Goal: Information Seeking & Learning: Learn about a topic

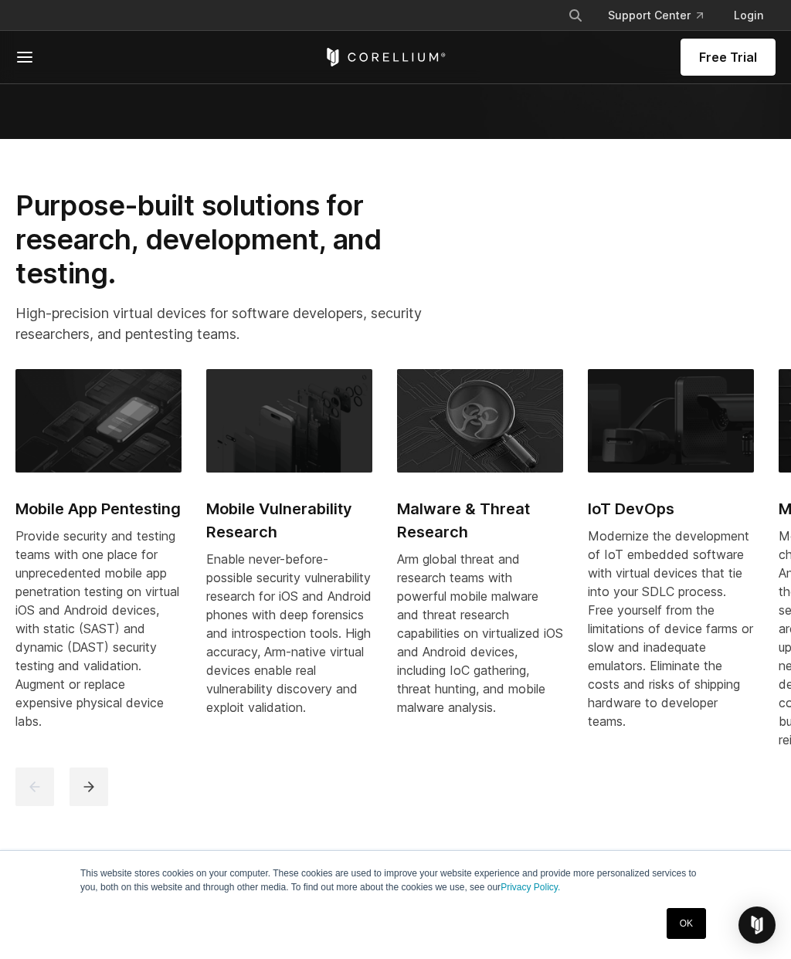
scroll to position [923, 0]
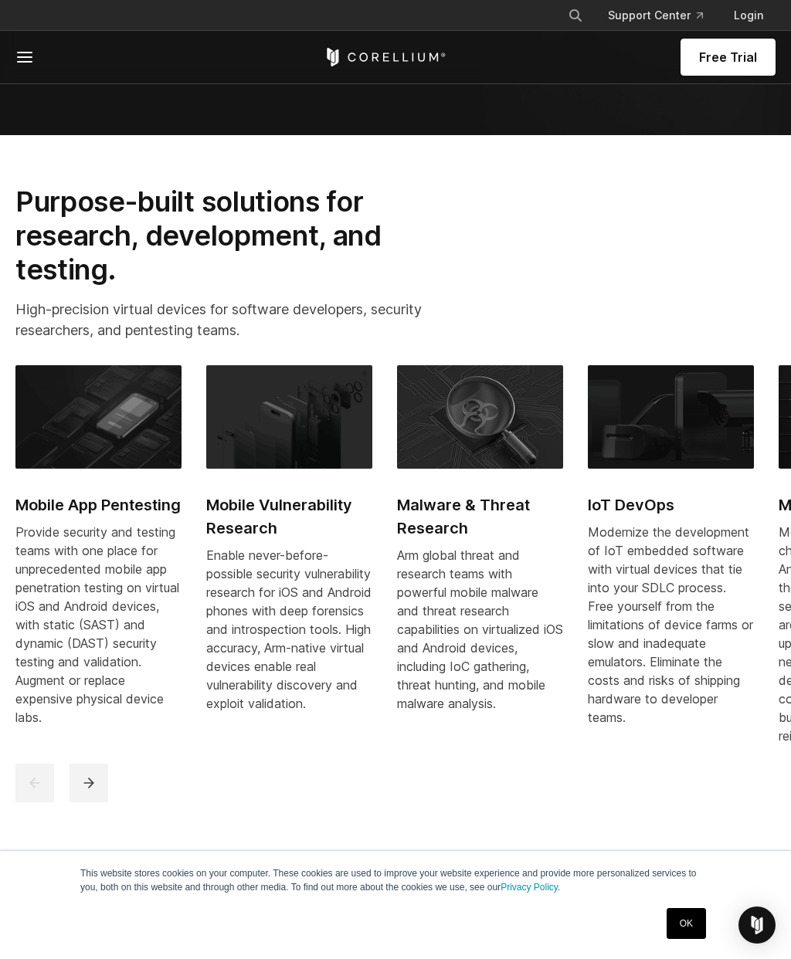
click at [96, 791] on icon "next" at bounding box center [88, 782] width 15 height 15
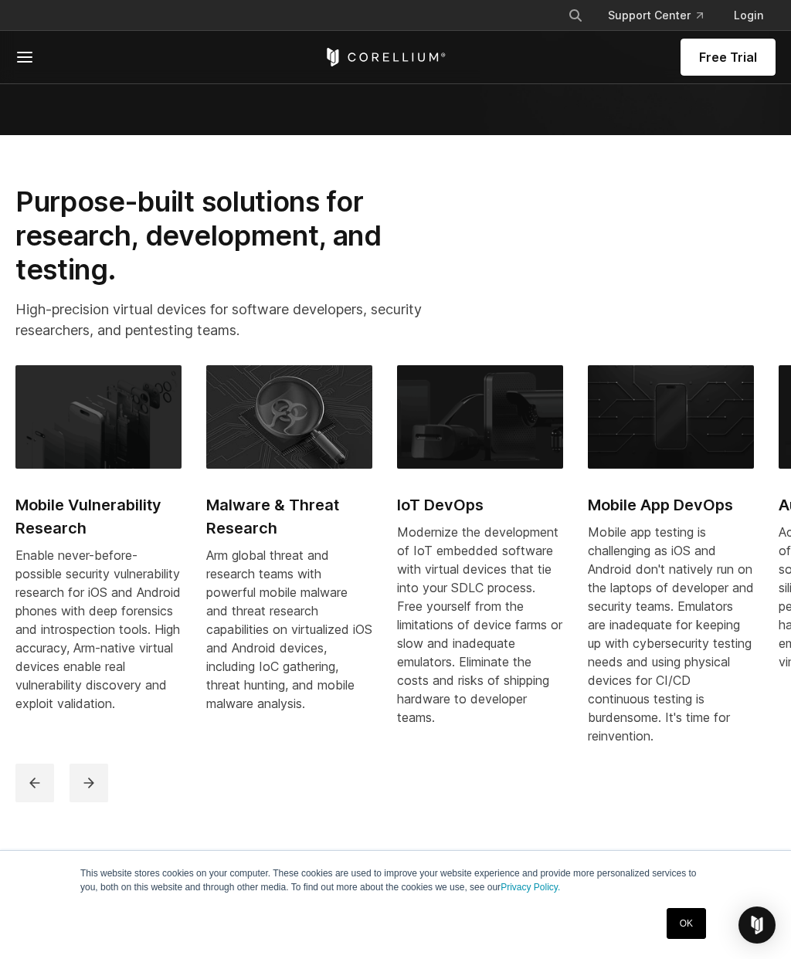
click at [94, 791] on icon "next" at bounding box center [88, 782] width 15 height 15
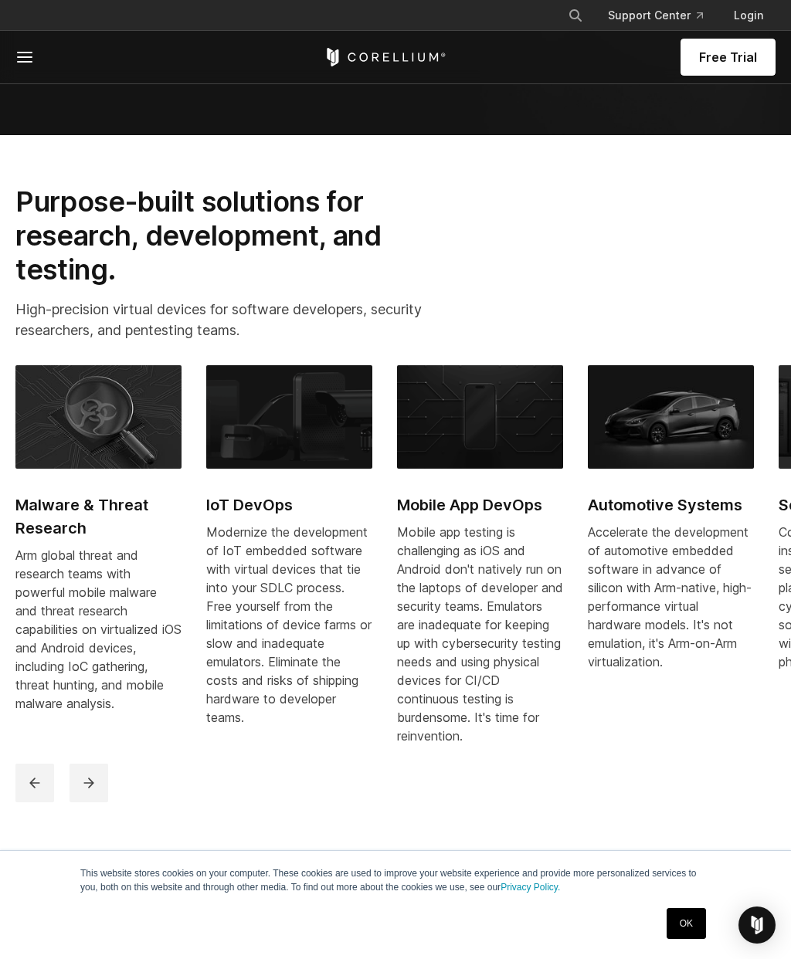
click at [87, 802] on button "next" at bounding box center [88, 783] width 39 height 39
click at [84, 802] on button "next" at bounding box center [88, 783] width 39 height 39
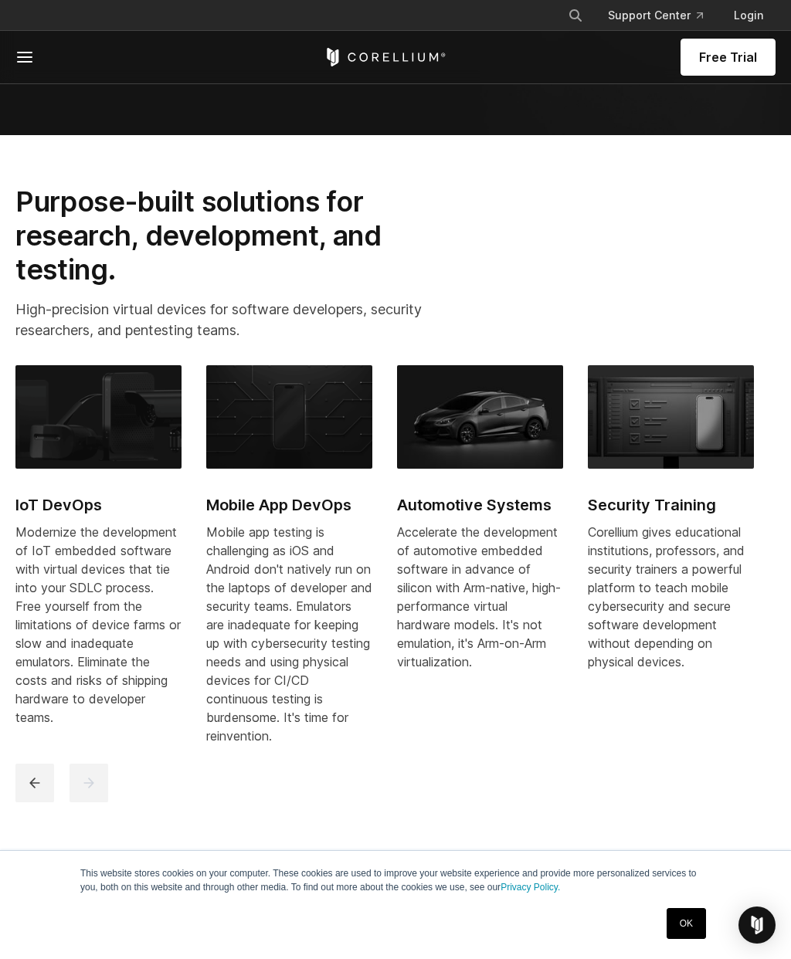
click at [85, 802] on button "next" at bounding box center [88, 783] width 39 height 39
click at [87, 791] on icon "next" at bounding box center [88, 782] width 15 height 15
click at [90, 791] on icon "next" at bounding box center [88, 782] width 15 height 15
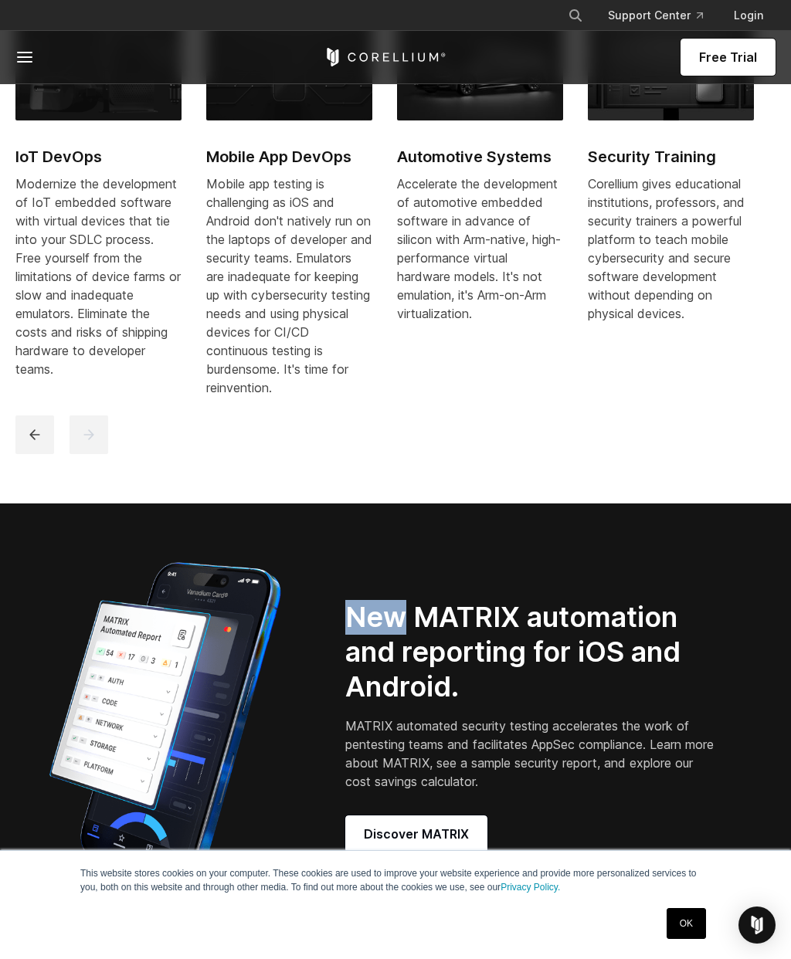
scroll to position [1406, 0]
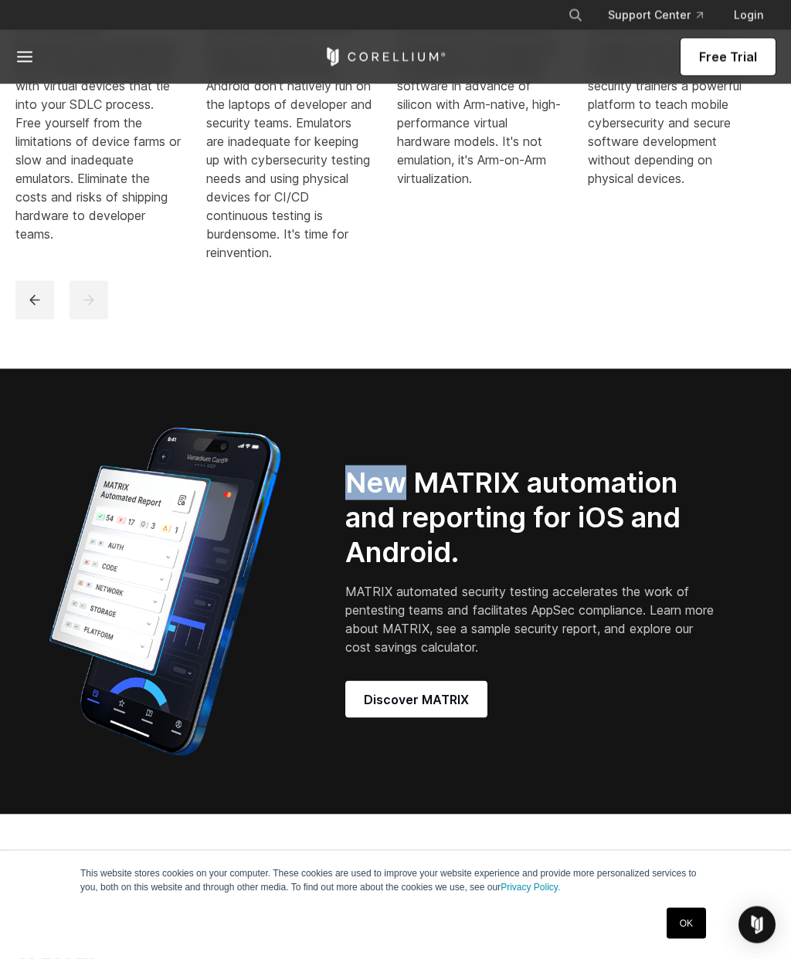
click at [521, 656] on p "MATRIX automated security testing accelerates the work of pentesting teams and …" at bounding box center [530, 619] width 371 height 74
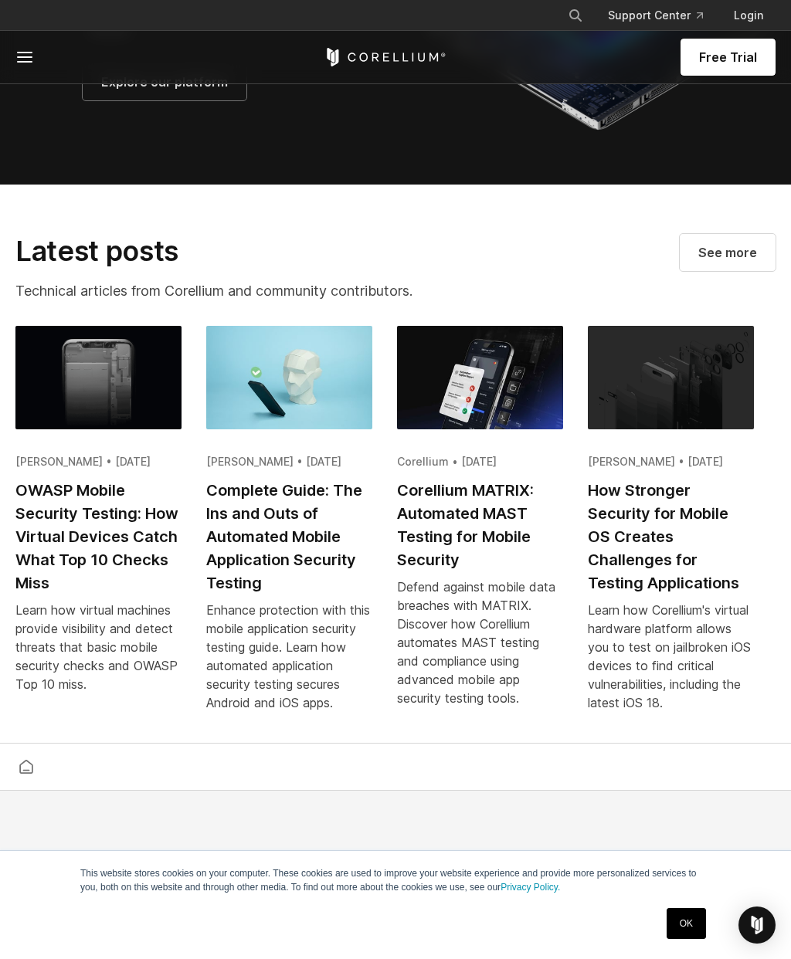
scroll to position [3294, 0]
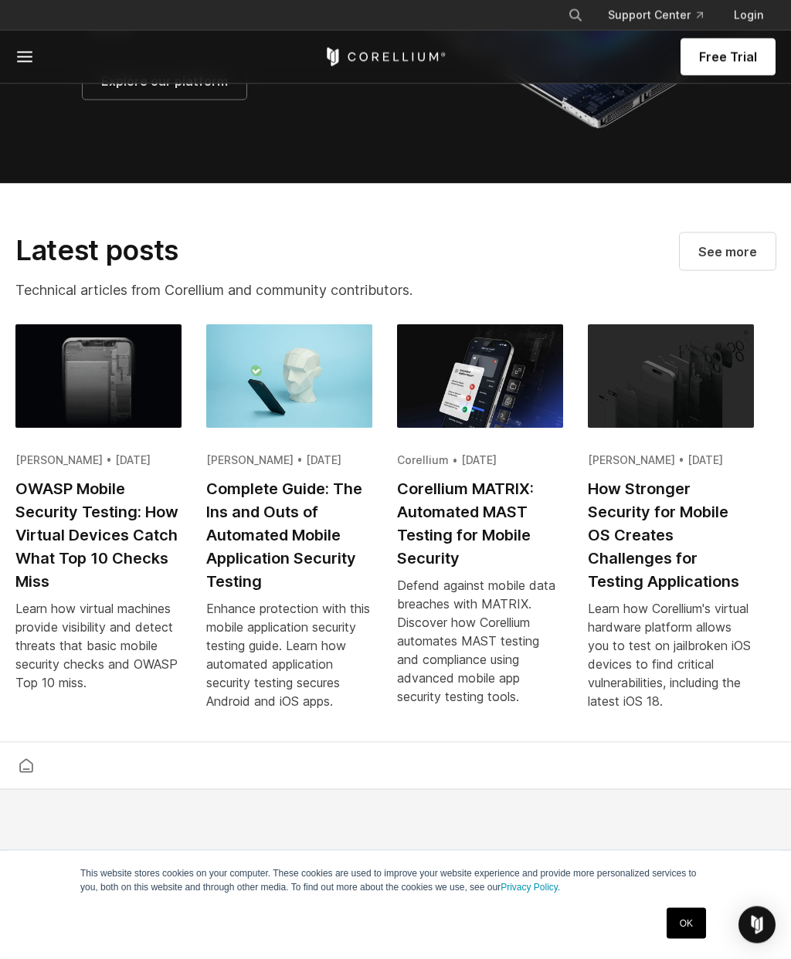
click at [686, 594] on h2 "How Stronger Security for Mobile OS Creates Challenges for Testing Applications" at bounding box center [671, 536] width 166 height 116
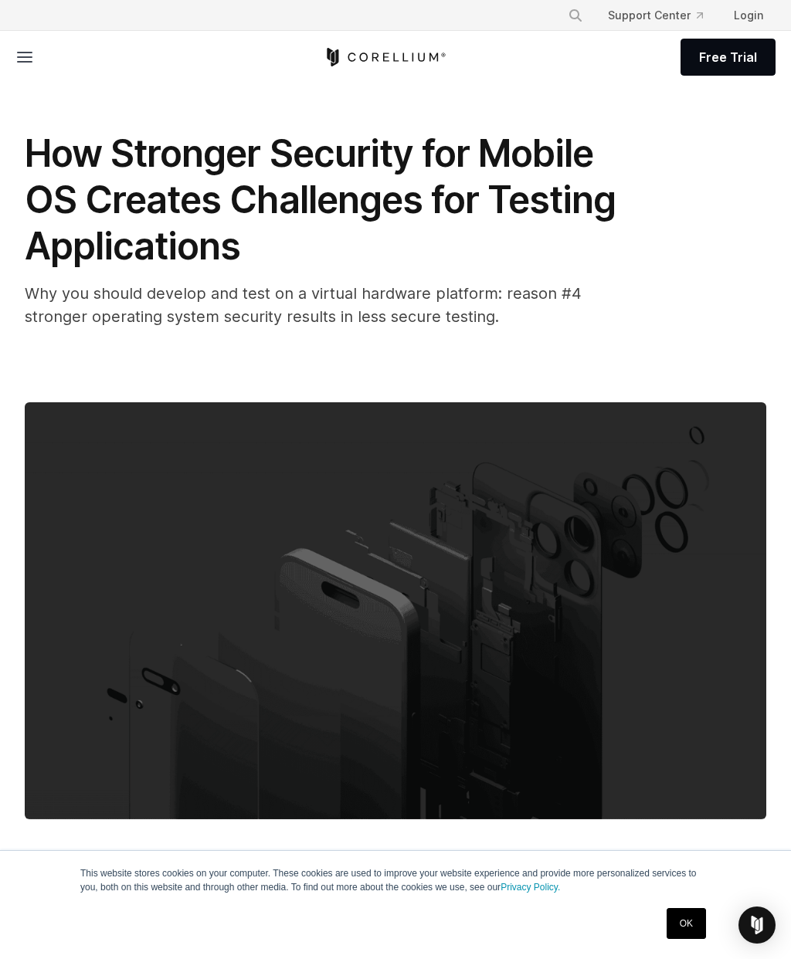
click at [25, 49] on icon at bounding box center [24, 57] width 19 height 19
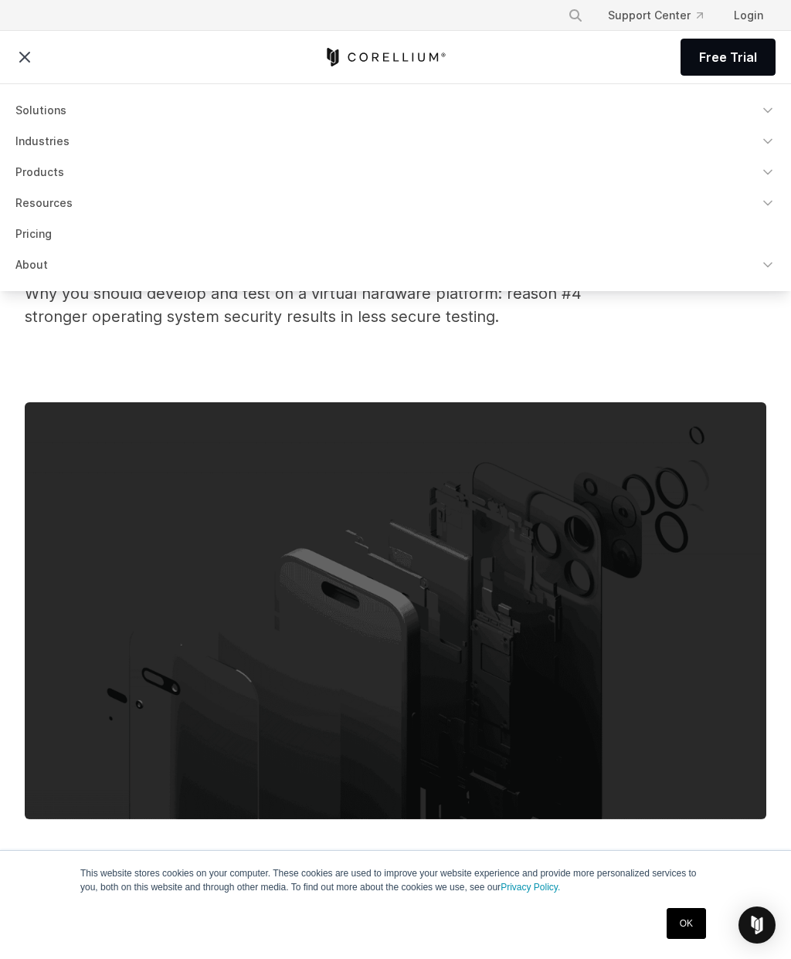
click at [35, 239] on link "Pricing" at bounding box center [395, 234] width 778 height 28
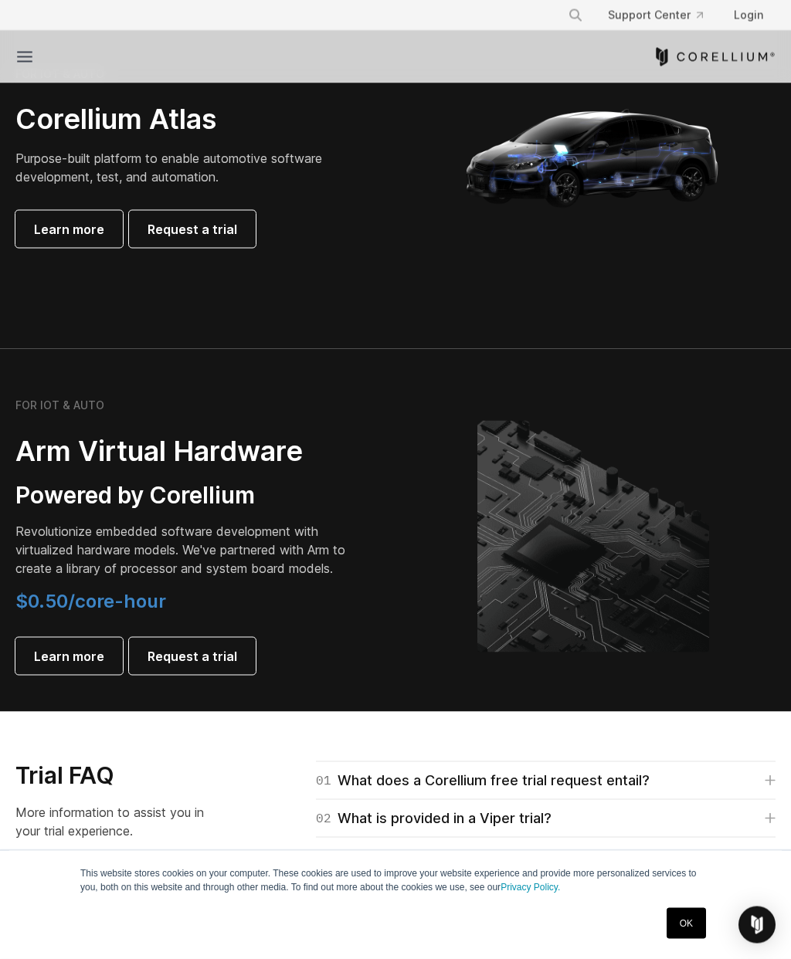
scroll to position [1573, 0]
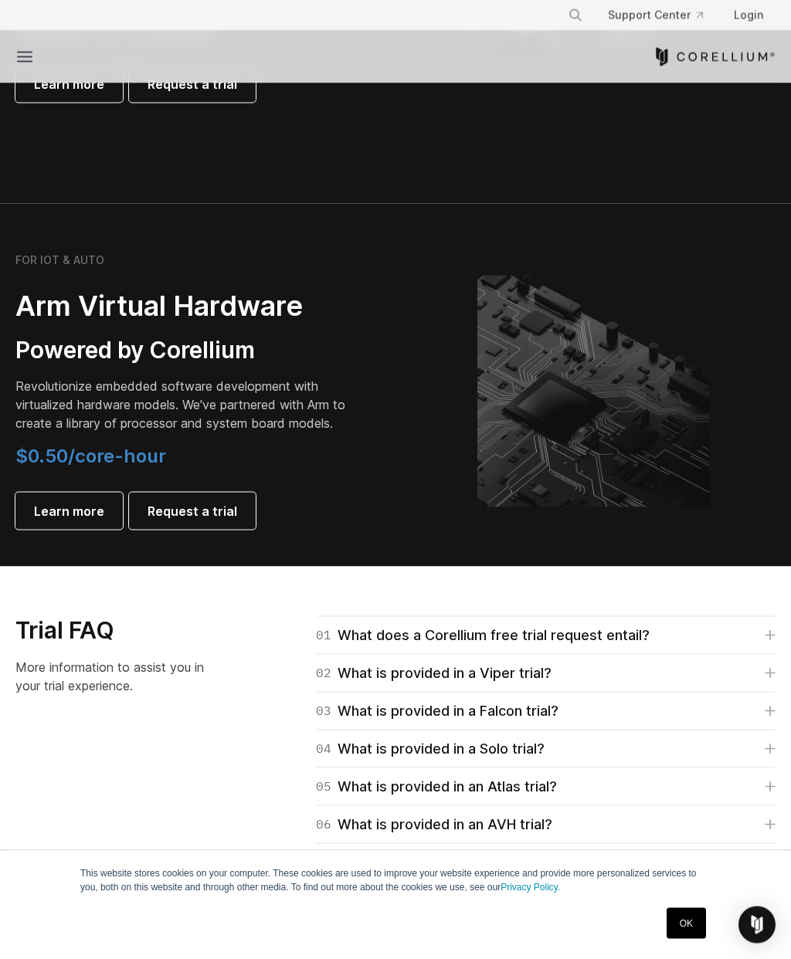
click at [88, 445] on span "$0.50/core-hour" at bounding box center [90, 456] width 151 height 22
click at [93, 446] on span "$0.50/core-hour" at bounding box center [90, 456] width 151 height 22
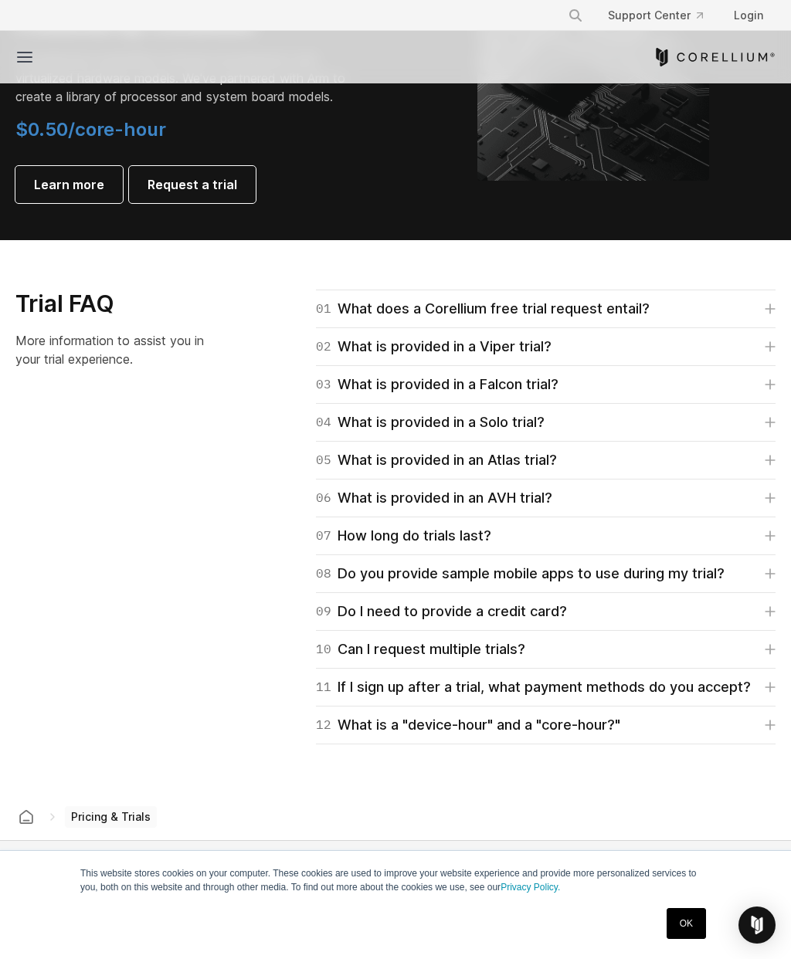
scroll to position [1908, 0]
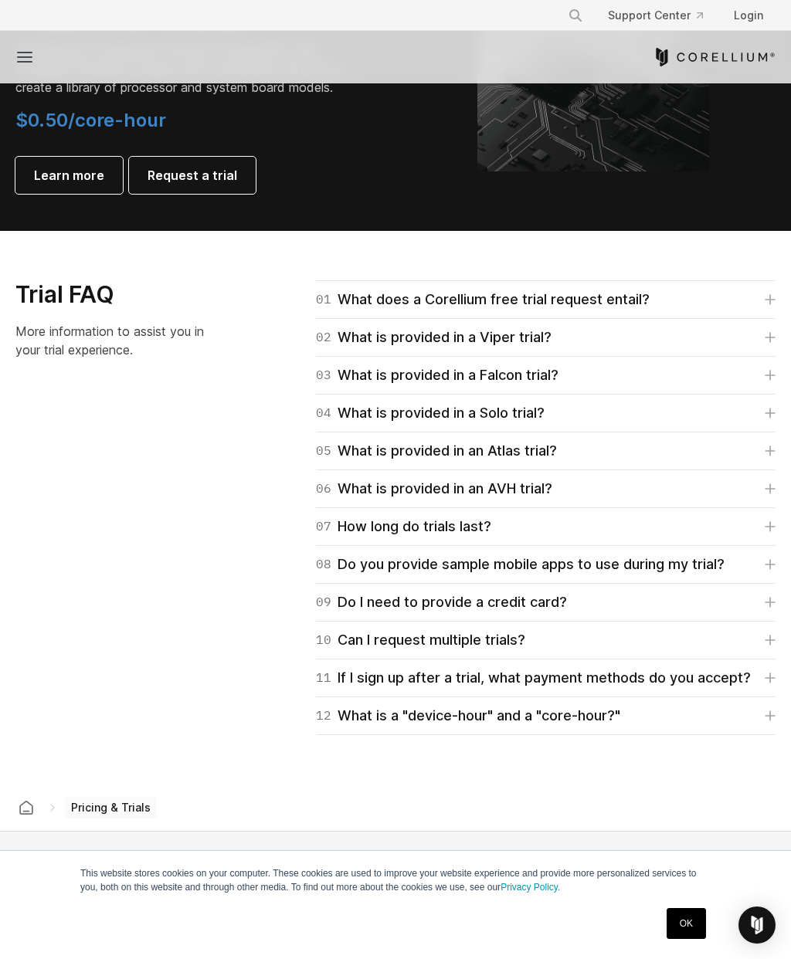
click at [567, 520] on link "07 How long do trials last?" at bounding box center [545, 527] width 459 height 22
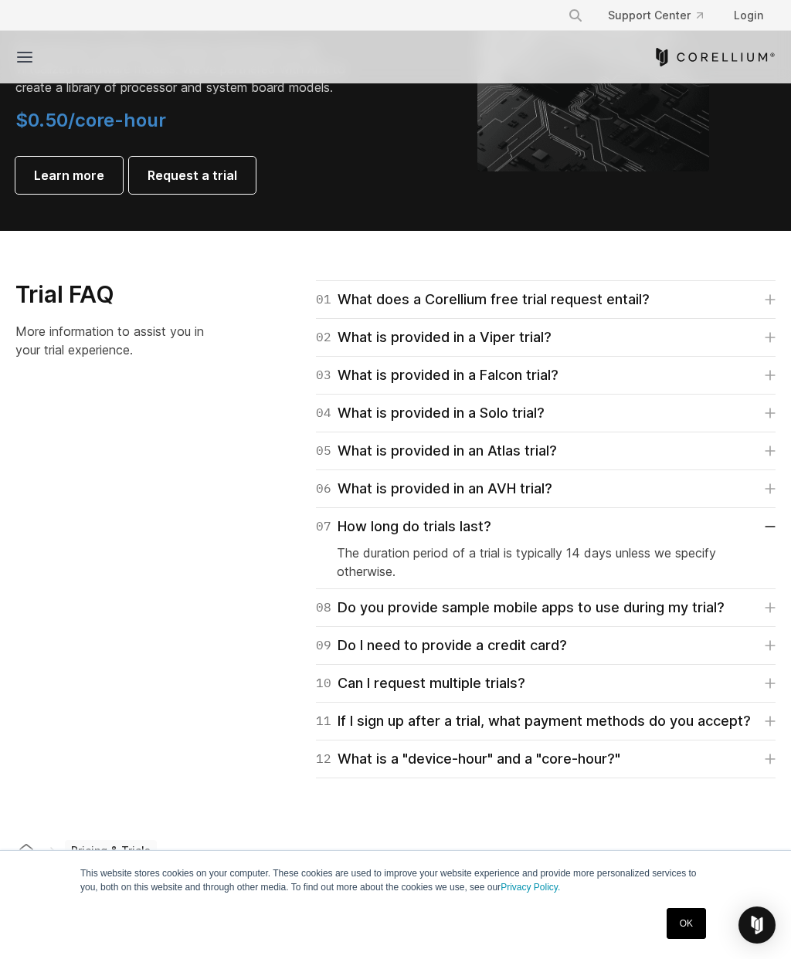
click at [622, 530] on link "07 How long do trials last?" at bounding box center [545, 527] width 459 height 22
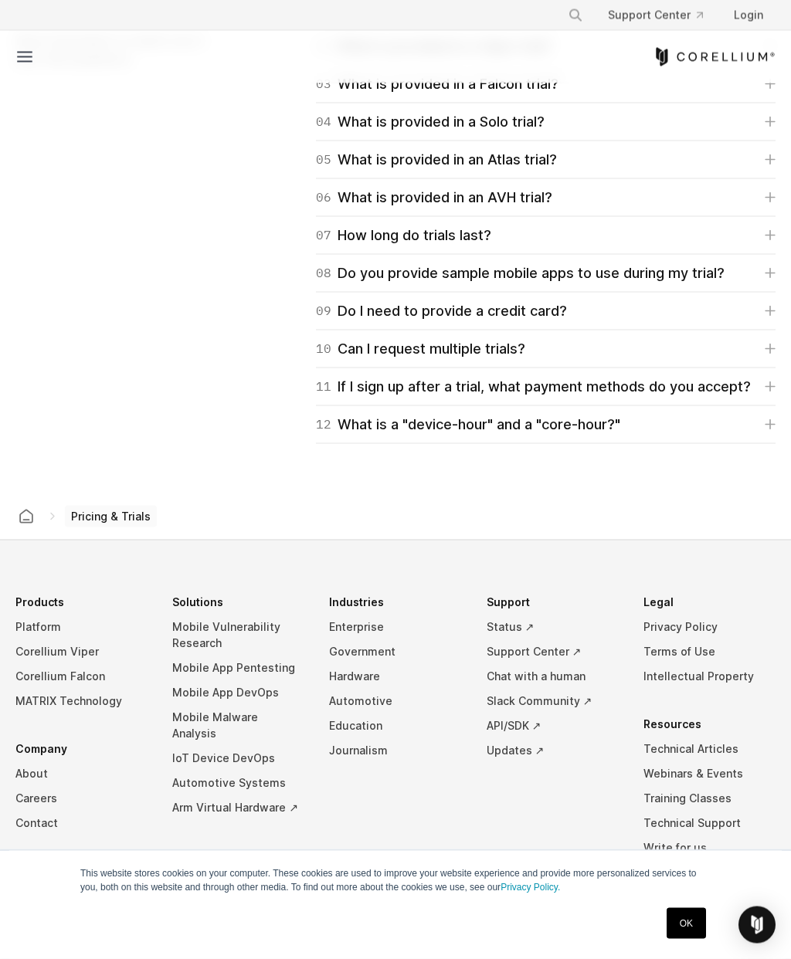
scroll to position [2204, 0]
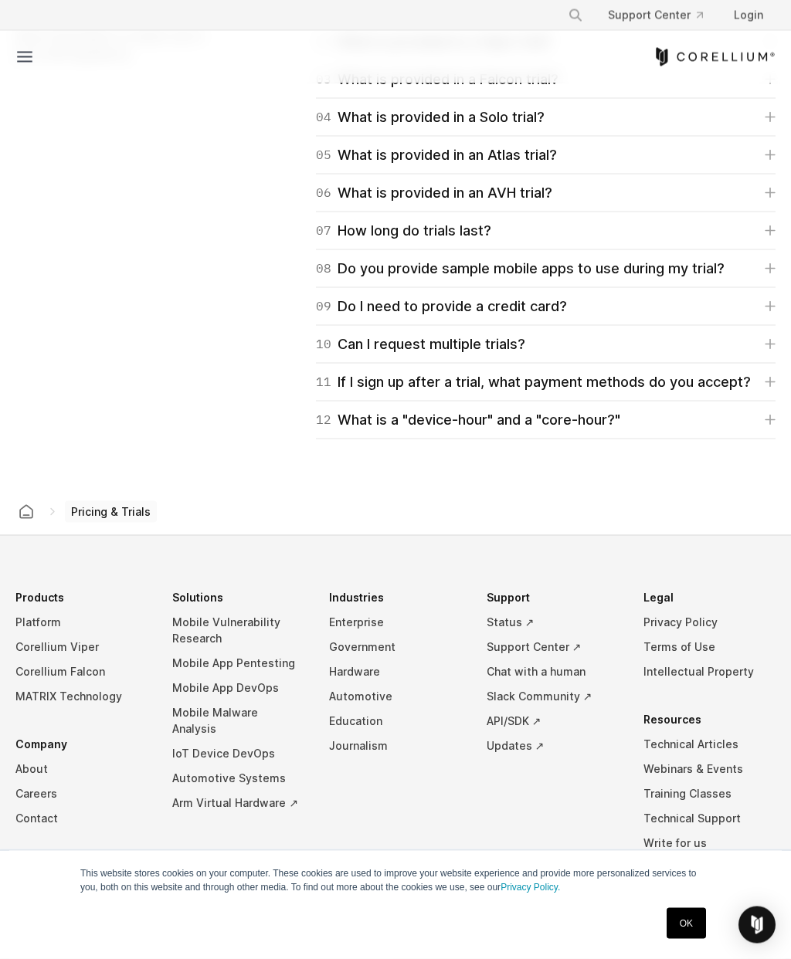
click at [45, 624] on link "Platform" at bounding box center [81, 622] width 132 height 25
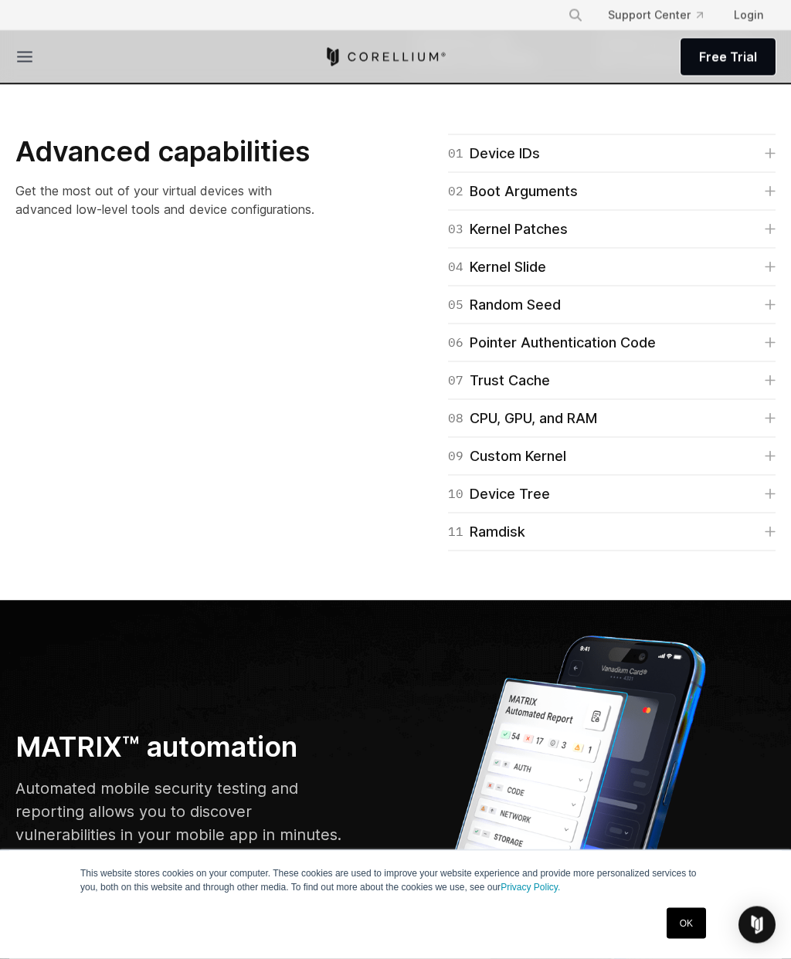
scroll to position [3721, 0]
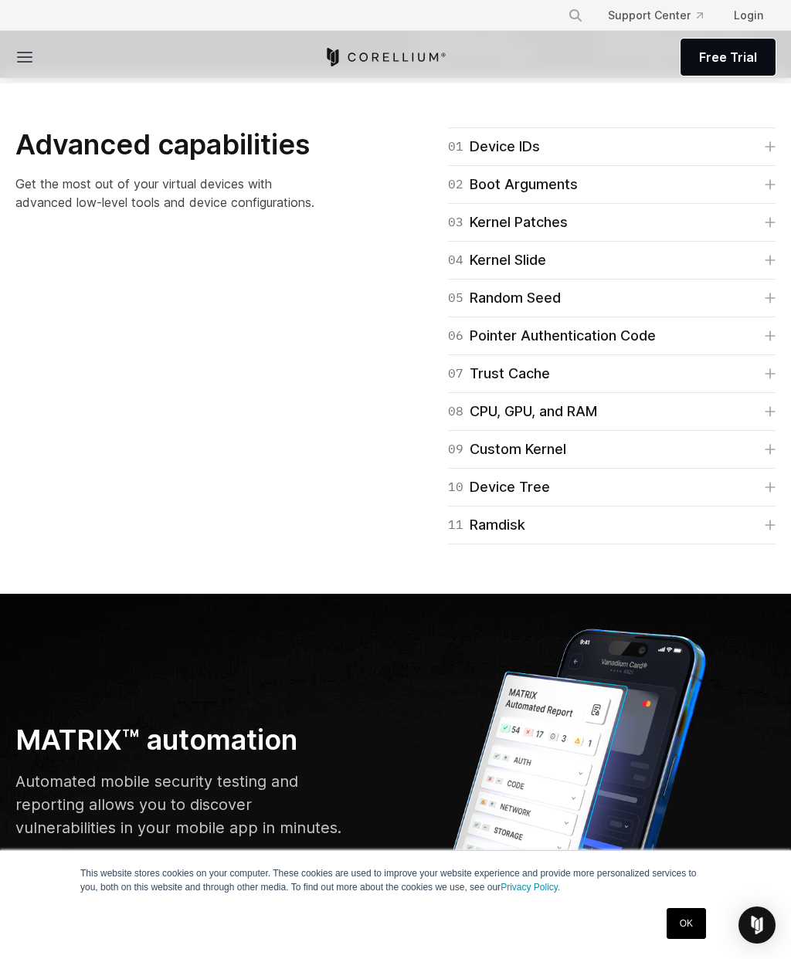
click at [748, 347] on link "06 Pointer Authentication Code" at bounding box center [611, 336] width 327 height 22
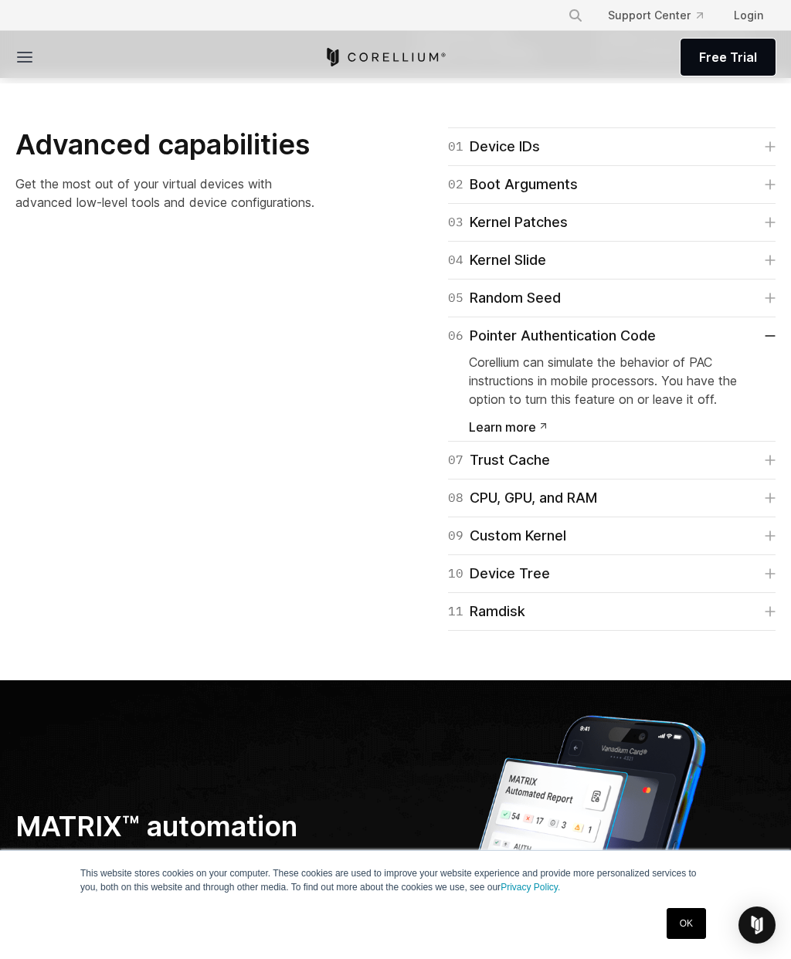
click at [764, 347] on link "06 Pointer Authentication Code" at bounding box center [611, 336] width 327 height 22
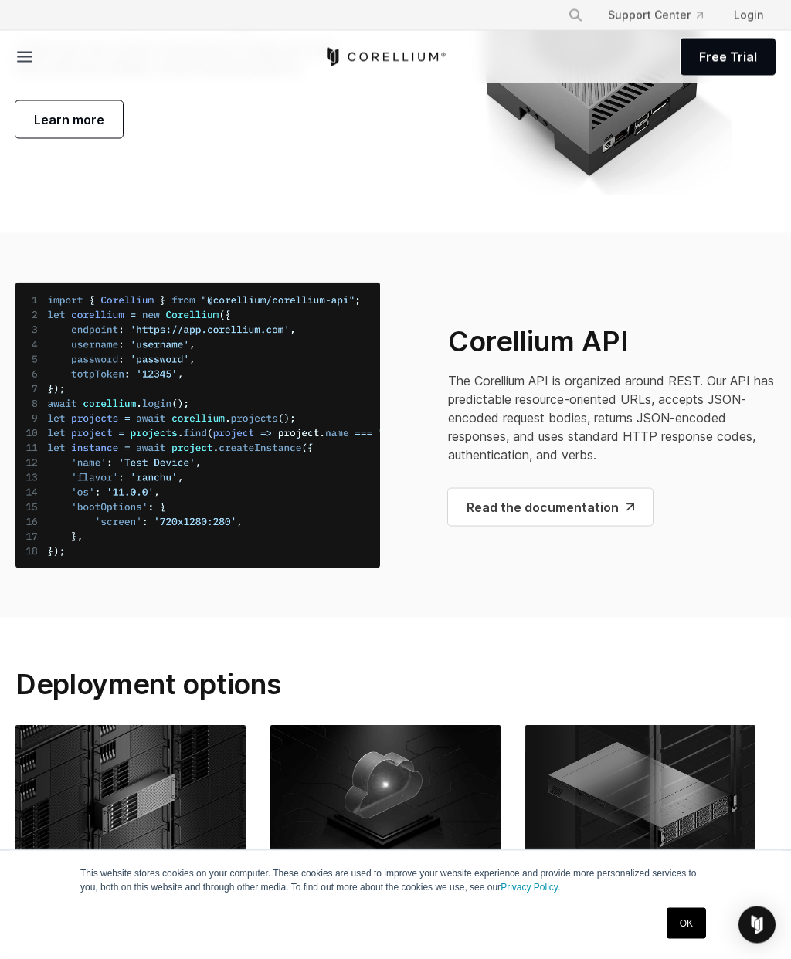
scroll to position [5390, 0]
click at [91, 137] on link "Learn more" at bounding box center [68, 118] width 107 height 37
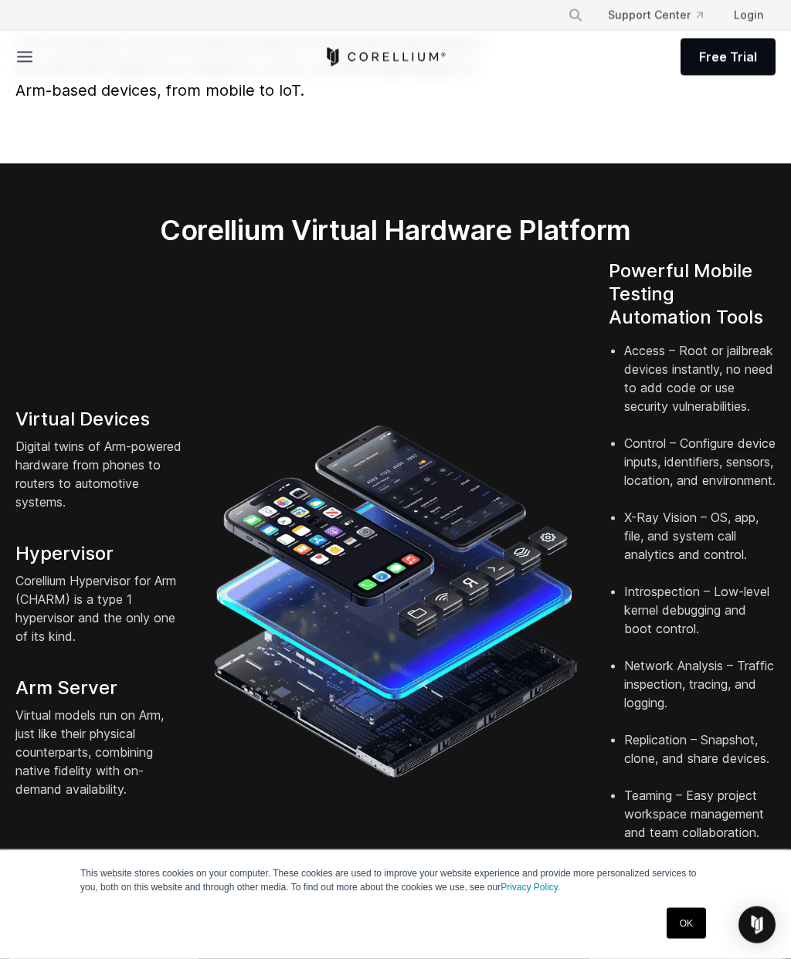
scroll to position [0, 0]
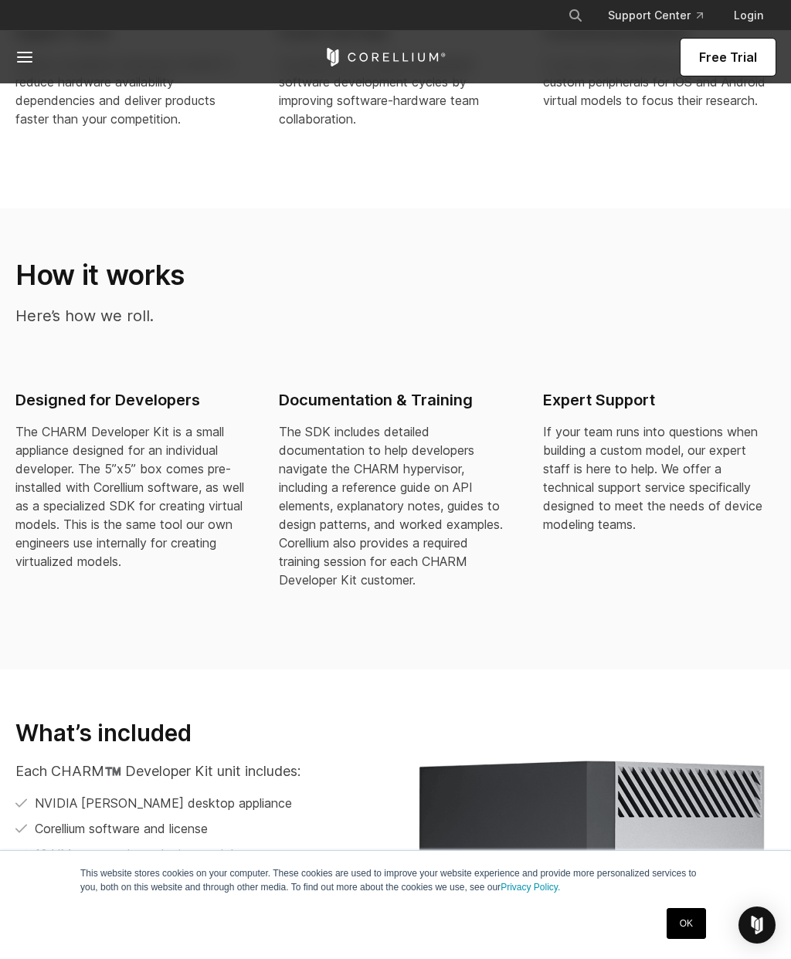
scroll to position [1230, 0]
